Goal: Find specific page/section: Find specific page/section

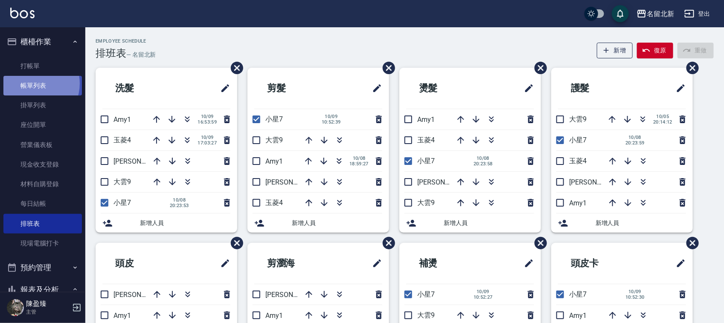
click at [33, 83] on link "帳單列表" at bounding box center [42, 86] width 78 height 20
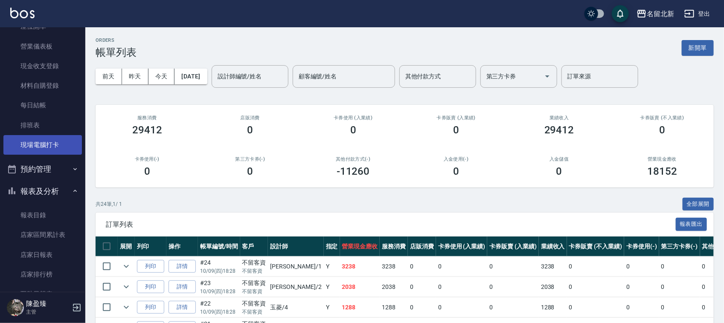
scroll to position [107, 0]
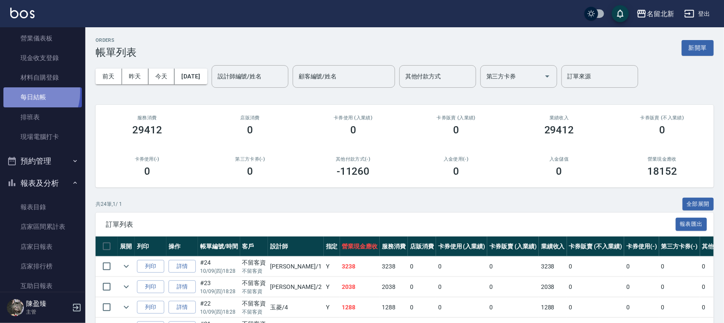
click at [26, 92] on link "每日結帳" at bounding box center [42, 97] width 78 height 20
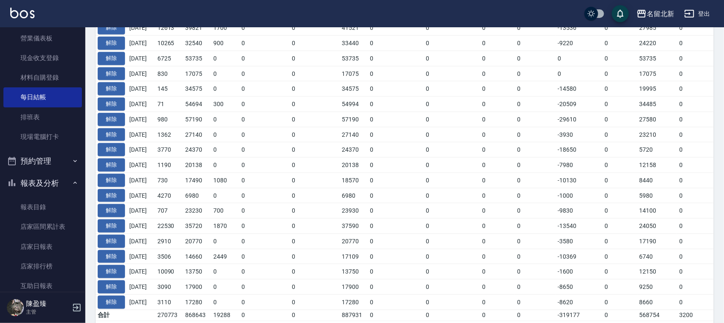
scroll to position [427, 0]
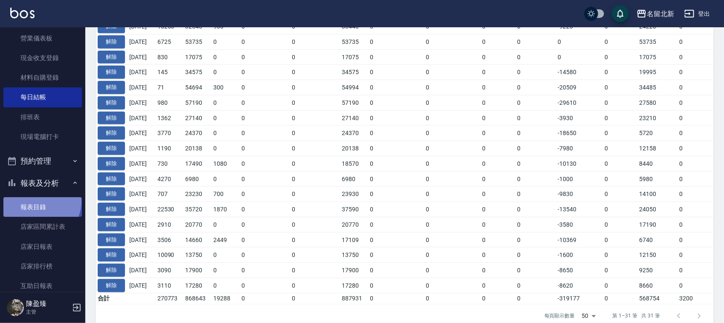
click at [39, 201] on link "報表目錄" at bounding box center [42, 207] width 78 height 20
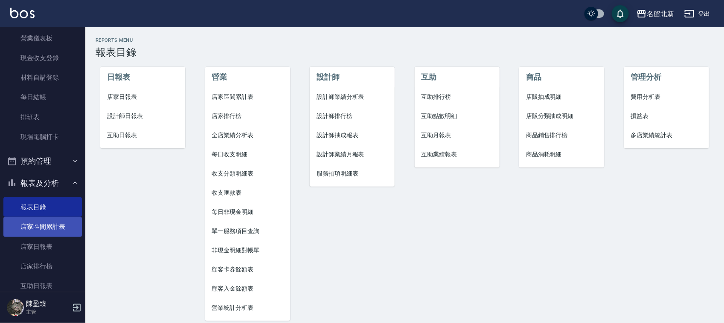
click at [47, 224] on link "店家區間累計表" at bounding box center [42, 227] width 78 height 20
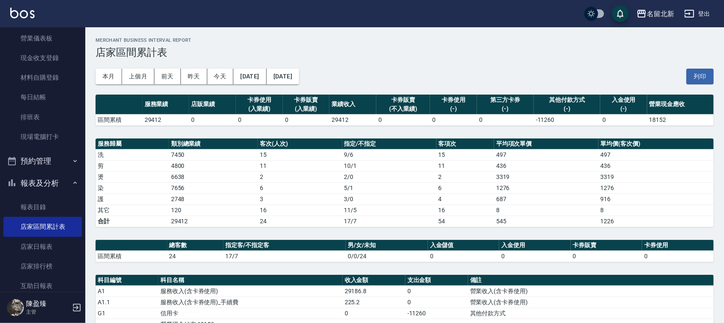
scroll to position [87, 0]
